Goal: Entertainment & Leisure: Consume media (video, audio)

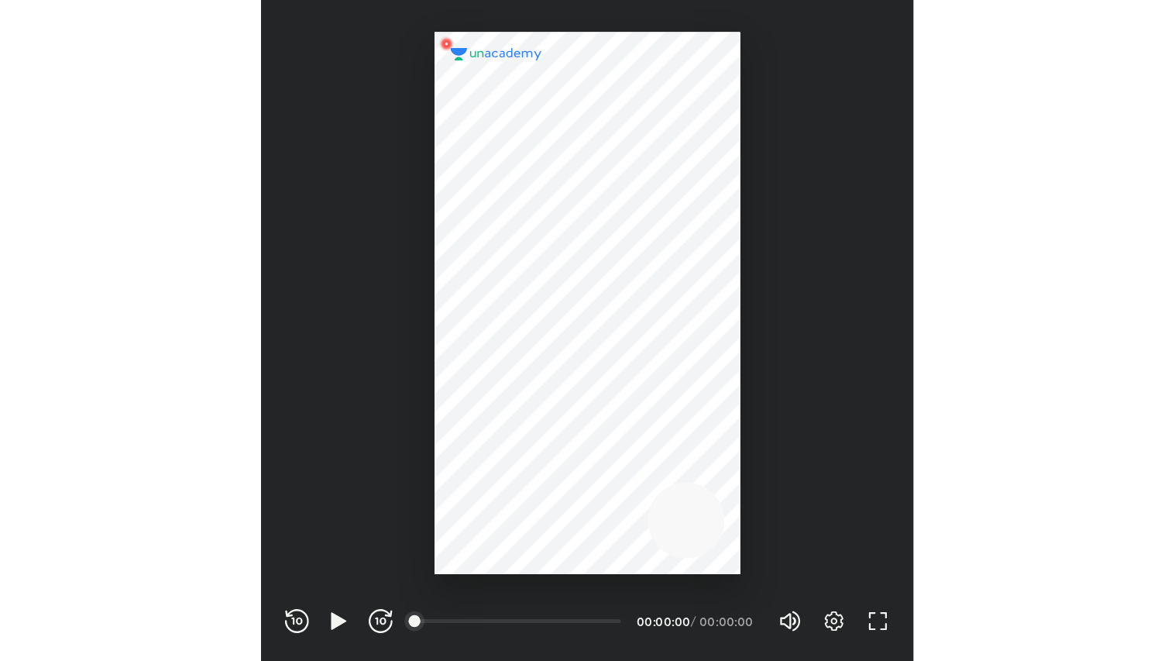
scroll to position [514, 507]
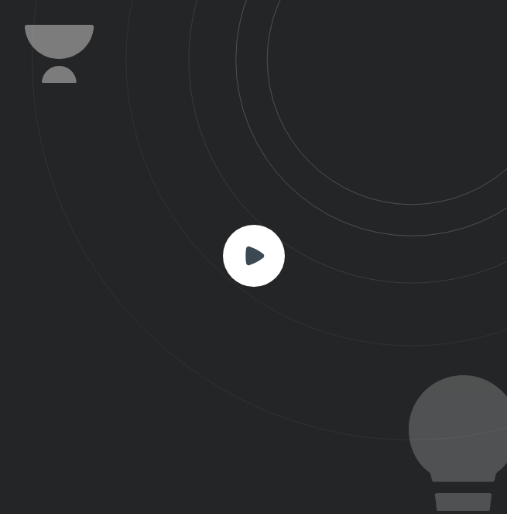
click at [258, 263] on rect at bounding box center [254, 256] width 62 height 62
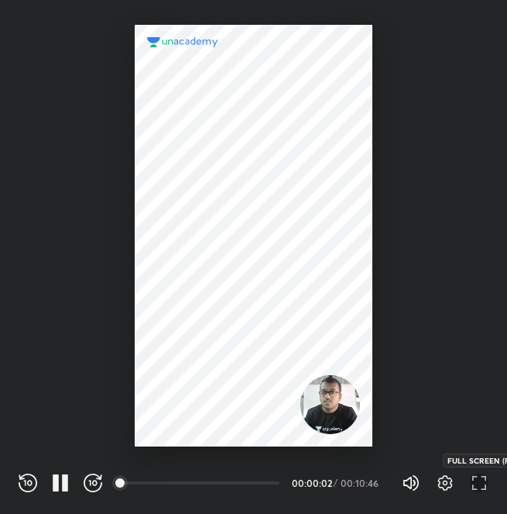
click at [476, 480] on icon "button" at bounding box center [479, 482] width 19 height 19
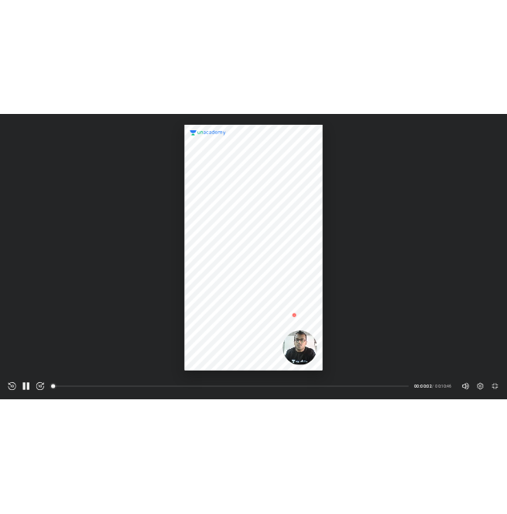
scroll to position [661, 1175]
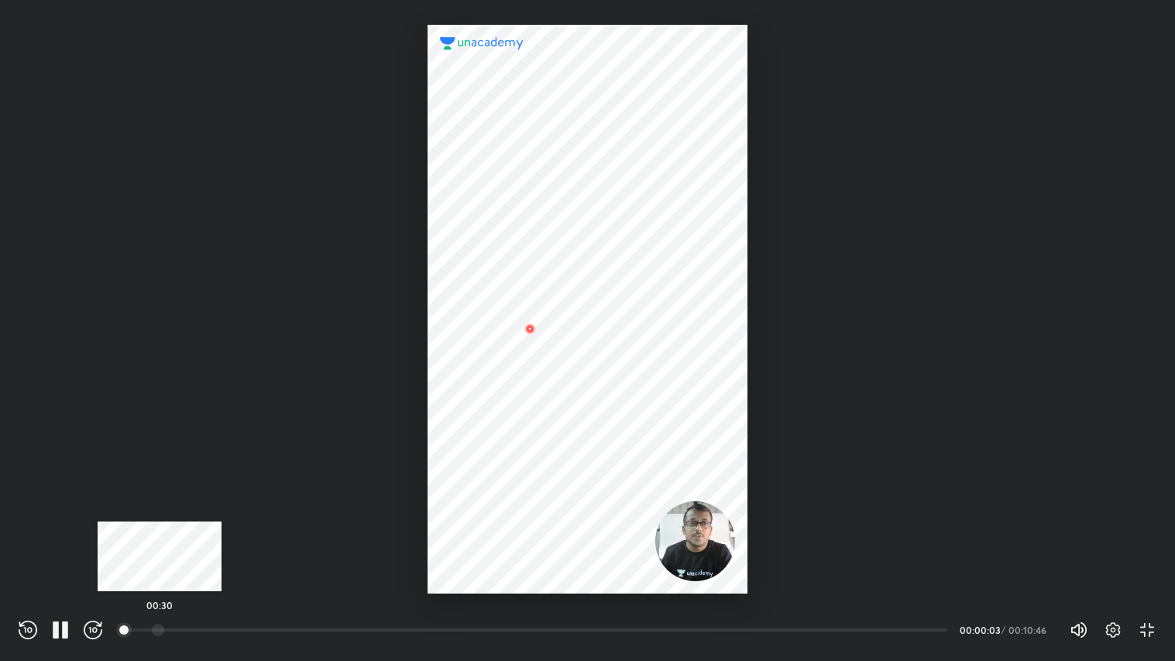
drag, startPoint x: 160, startPoint y: 631, endPoint x: 203, endPoint y: 630, distance: 43.4
click at [160, 513] on div at bounding box center [158, 630] width 12 height 12
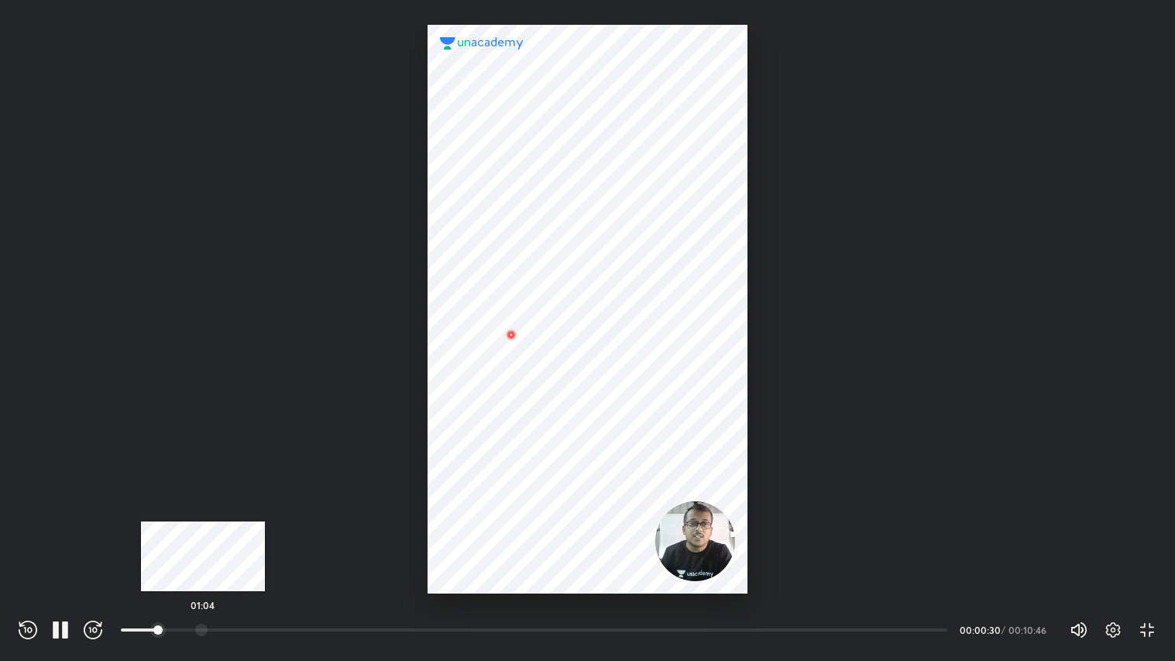
click at [203, 513] on div at bounding box center [201, 630] width 12 height 12
click at [238, 513] on div at bounding box center [236, 630] width 12 height 12
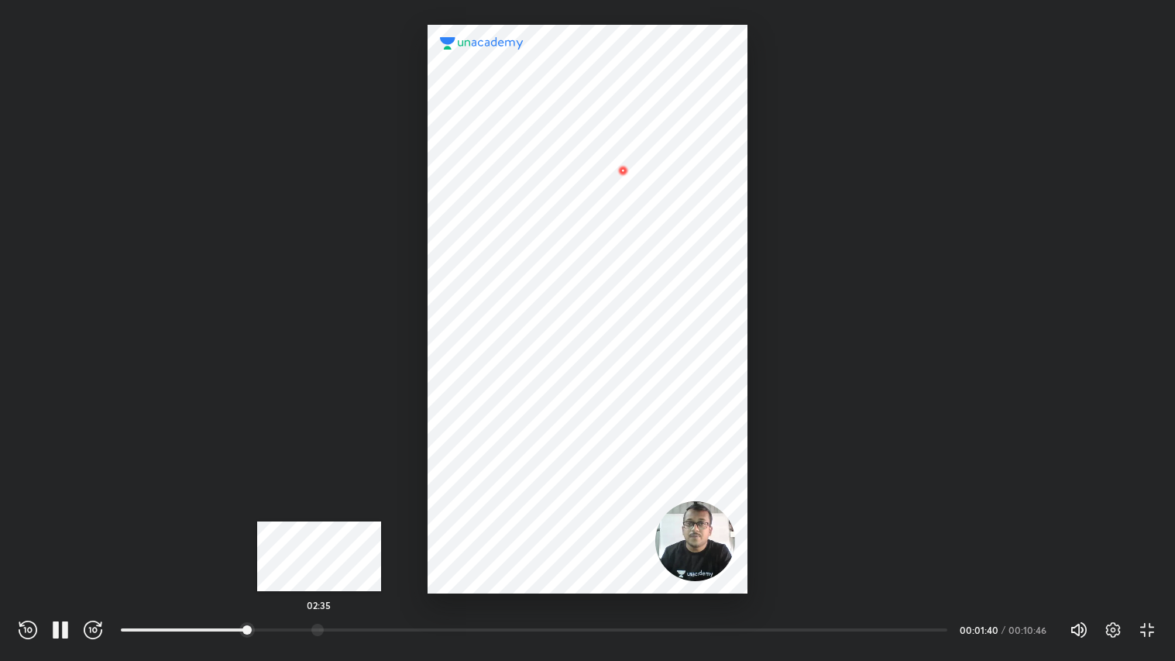
click at [319, 513] on div at bounding box center [317, 630] width 12 height 12
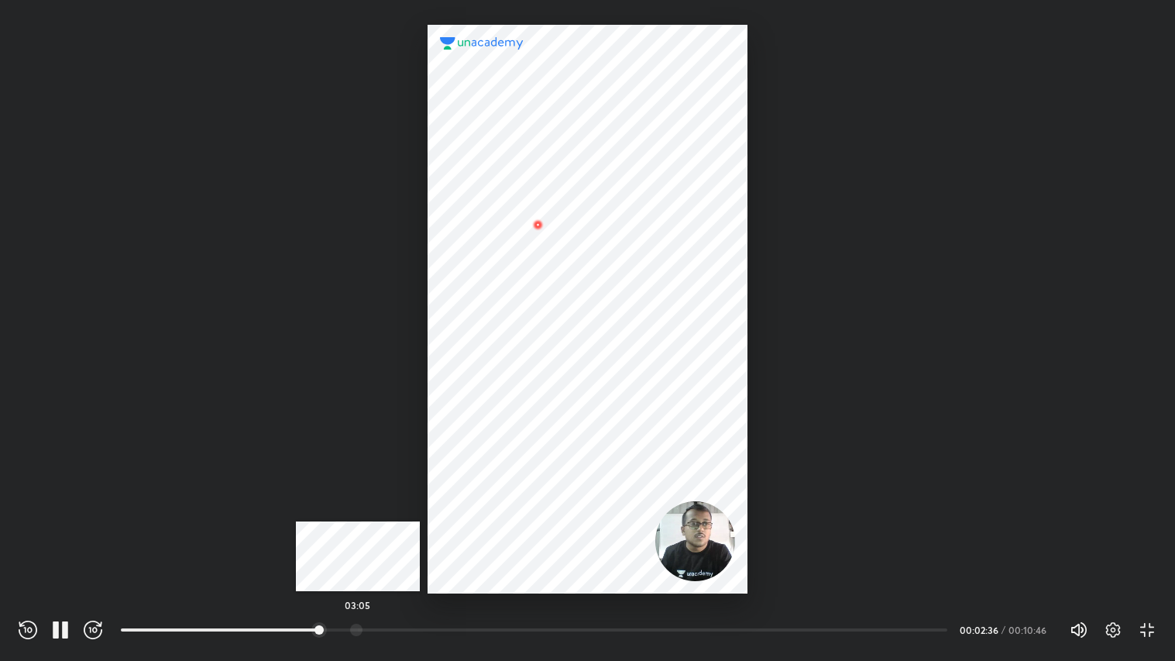
click at [358, 513] on div at bounding box center [356, 630] width 12 height 12
click at [404, 513] on div at bounding box center [403, 630] width 12 height 12
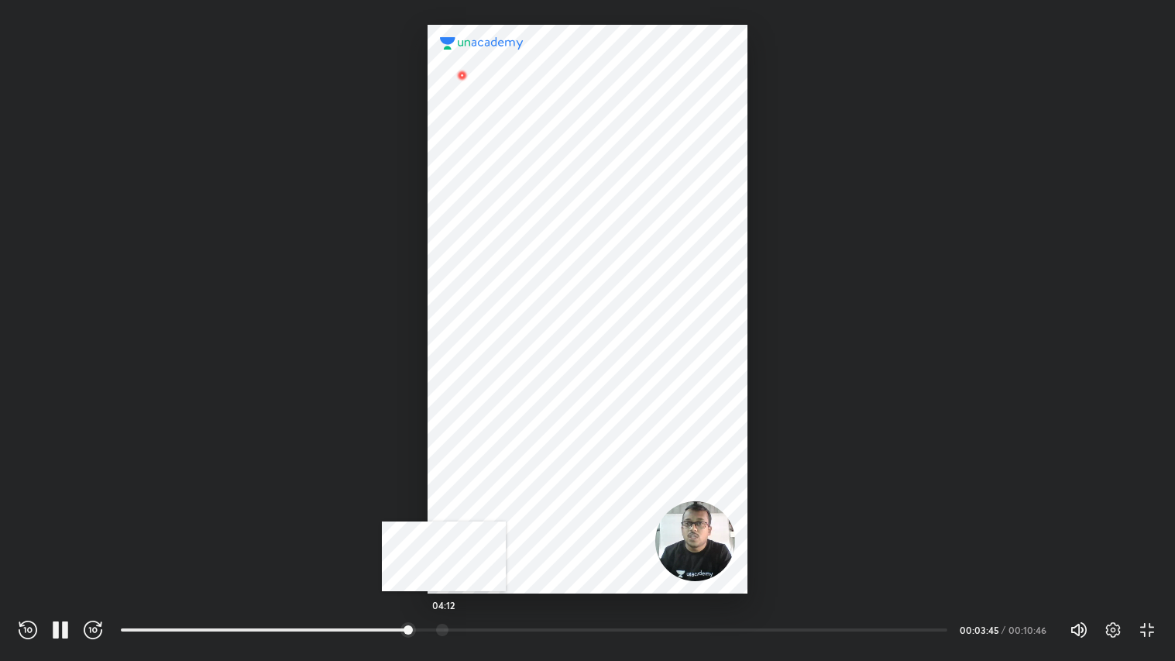
click at [444, 513] on div at bounding box center [442, 630] width 12 height 12
click at [505, 513] on div at bounding box center [503, 630] width 12 height 12
click at [507, 513] on div at bounding box center [505, 630] width 12 height 12
click at [507, 513] on div at bounding box center [517, 630] width 12 height 12
click at [507, 513] on div at bounding box center [555, 630] width 12 height 12
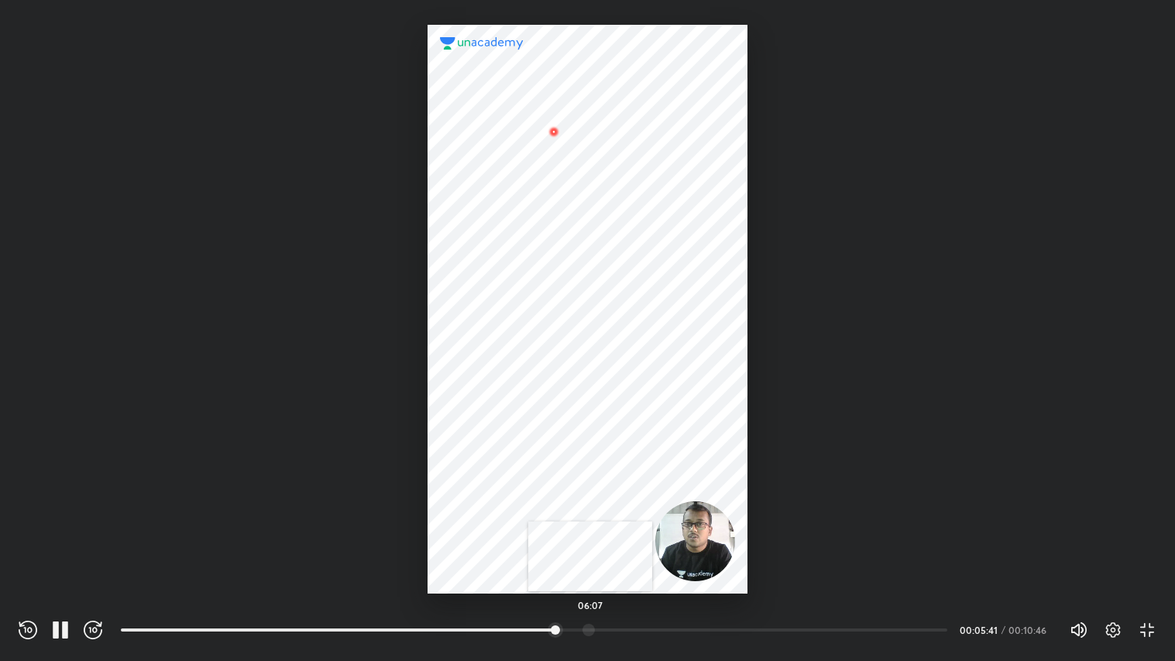
click at [507, 513] on div at bounding box center [589, 630] width 12 height 12
click at [507, 513] on div at bounding box center [620, 630] width 12 height 12
click at [507, 513] on div at bounding box center [647, 630] width 12 height 12
click at [507, 513] on div at bounding box center [680, 630] width 12 height 12
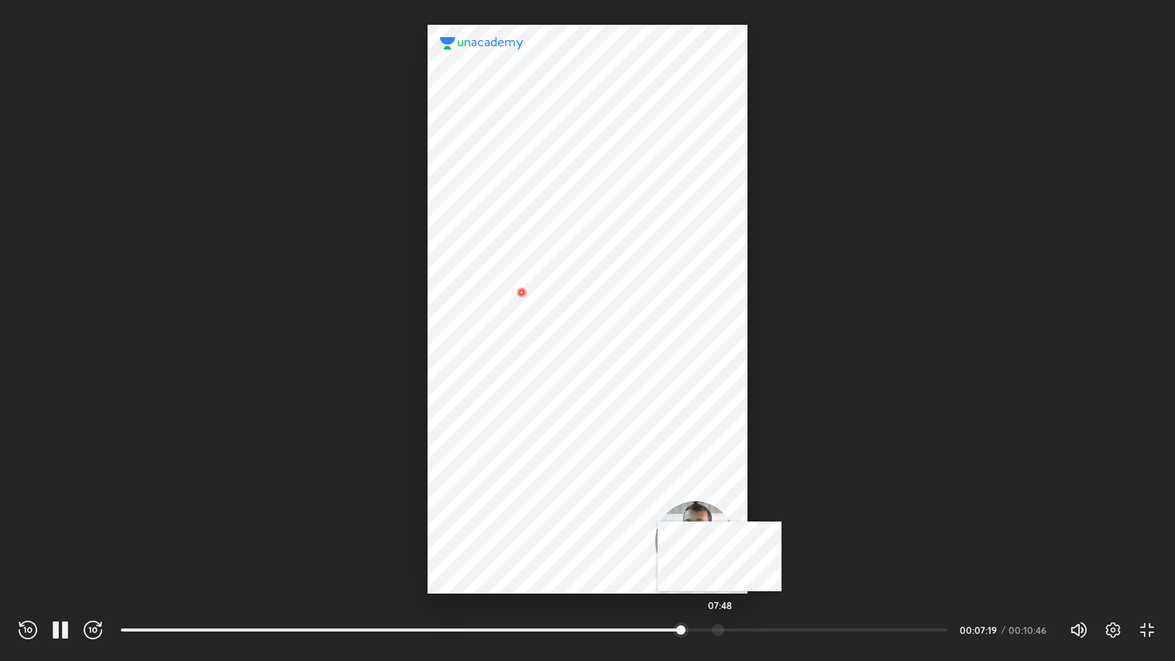
click at [507, 513] on div at bounding box center [718, 630] width 12 height 12
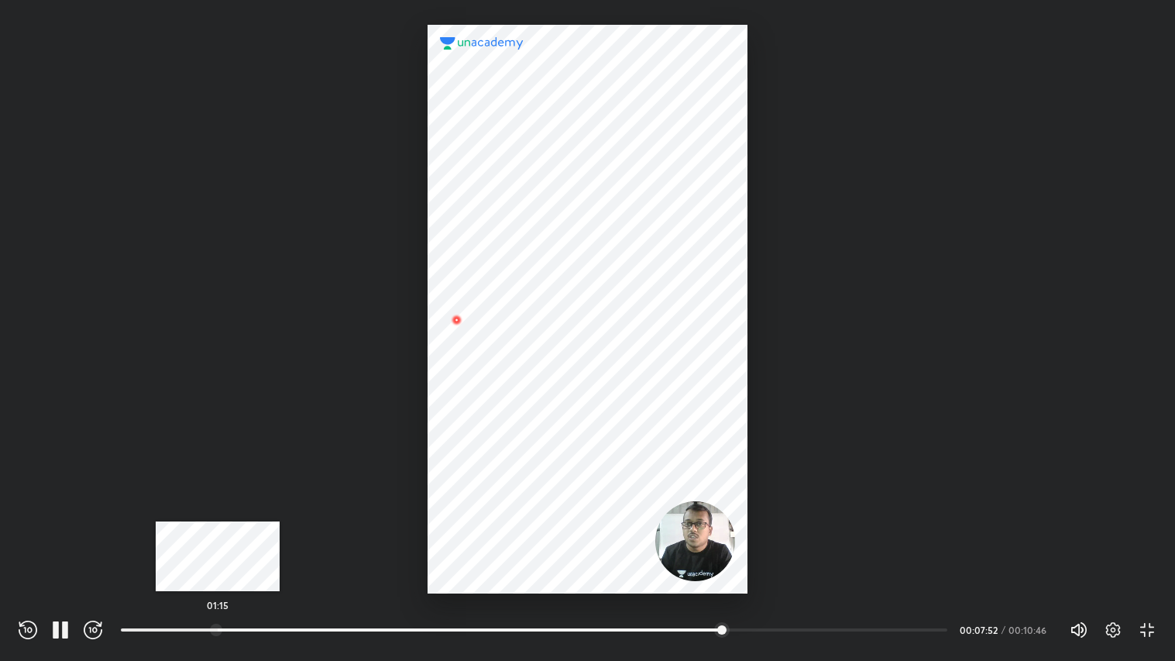
click at [218, 513] on div at bounding box center [216, 630] width 12 height 12
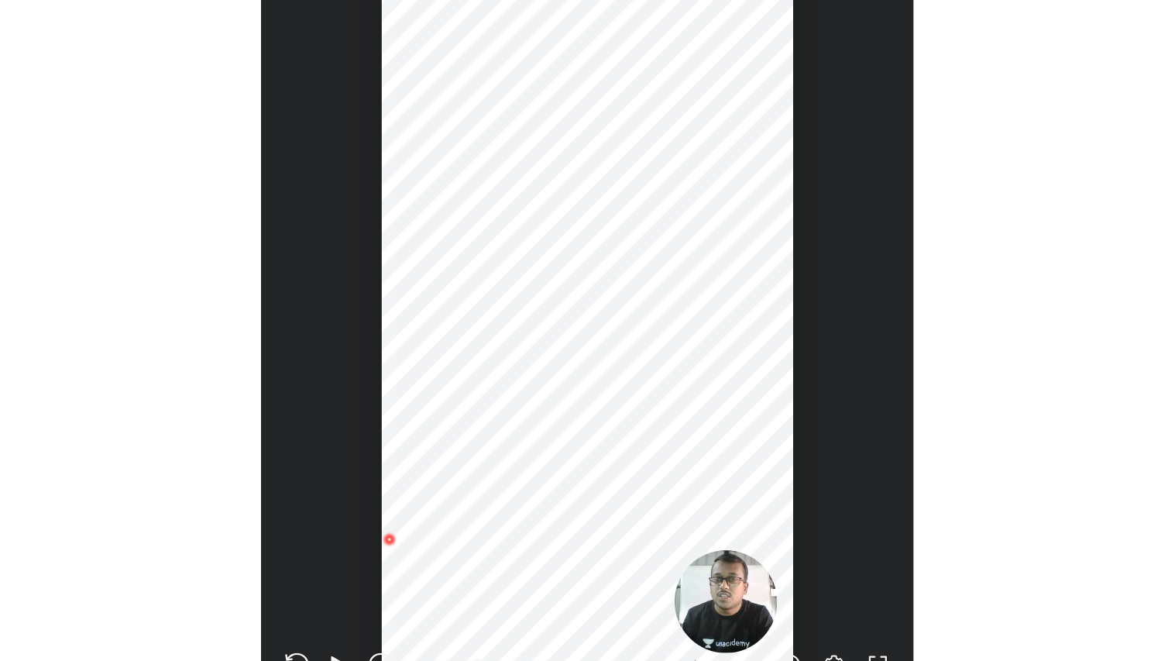
scroll to position [514, 507]
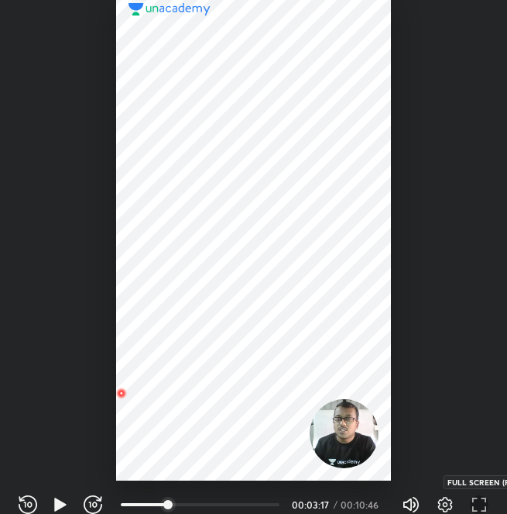
click at [475, 503] on icon "button" at bounding box center [479, 504] width 19 height 19
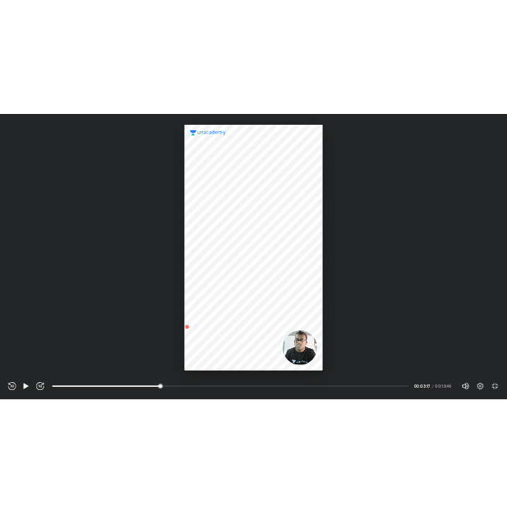
scroll to position [661, 1175]
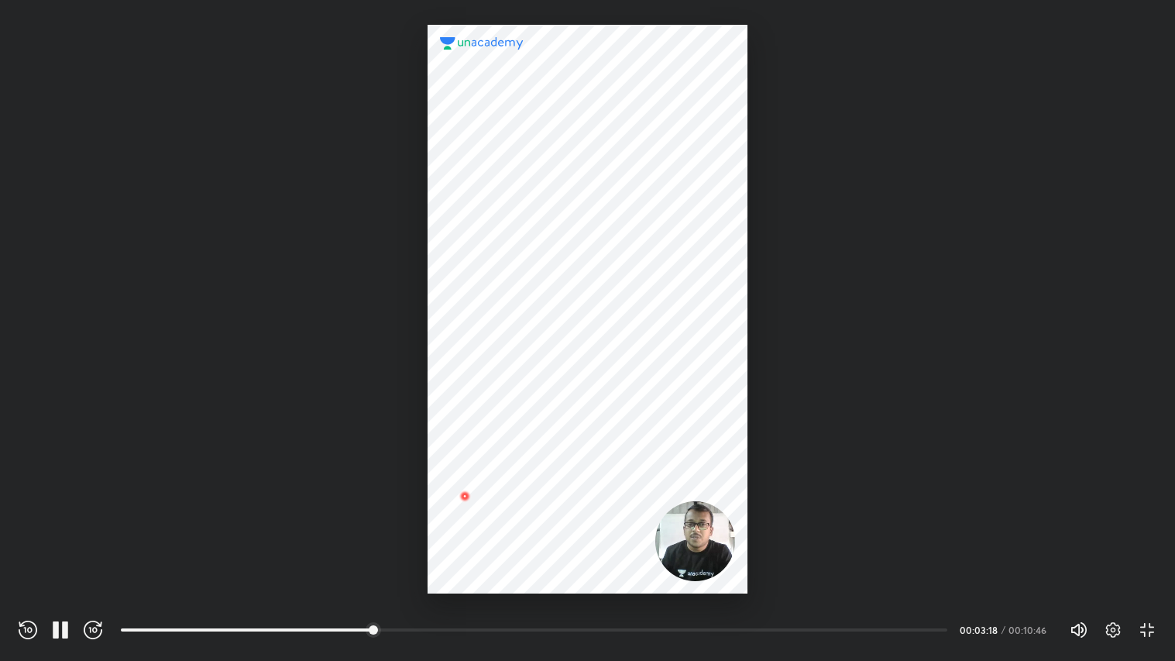
click at [507, 513] on div "REWIND (J) PAUSE (K) FORWARD (L) 00:59 00:03:18 / 00:10:46 Volume (M) 100% Sett…" at bounding box center [588, 629] width 1138 height 23
click at [507, 513] on icon "button" at bounding box center [1147, 630] width 19 height 19
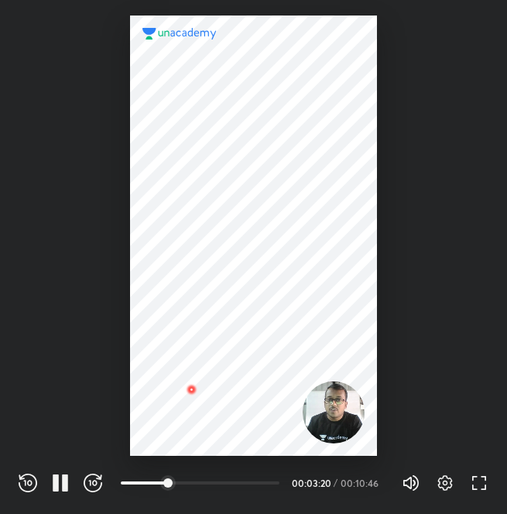
scroll to position [514, 507]
